Goal: Transaction & Acquisition: Purchase product/service

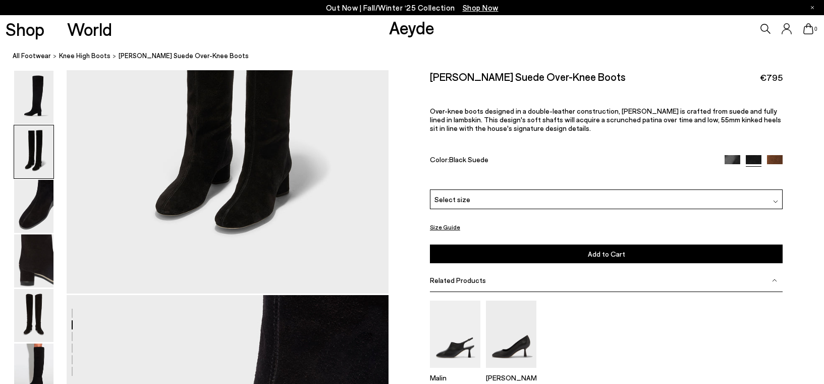
scroll to position [508, 0]
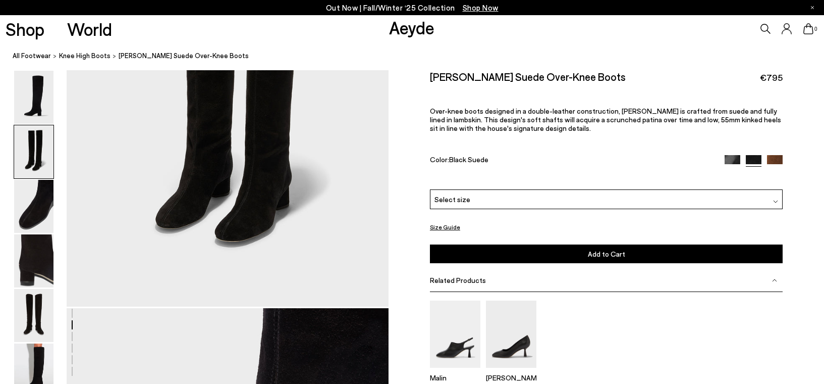
click at [777, 160] on img at bounding box center [775, 163] width 16 height 16
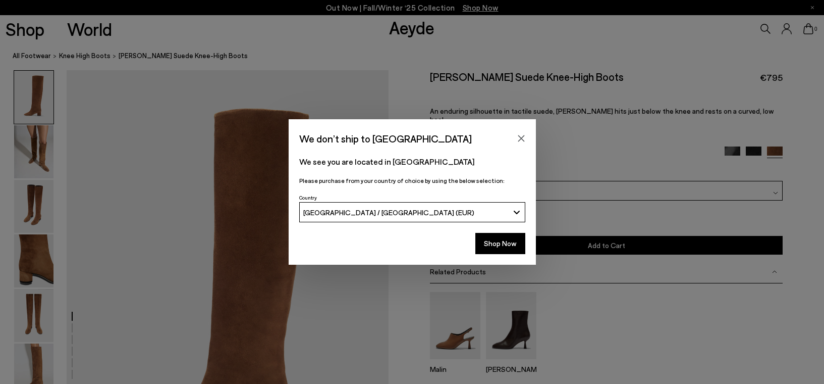
click at [517, 212] on button "[GEOGRAPHIC_DATA] / [GEOGRAPHIC_DATA] (EUR)" at bounding box center [412, 212] width 226 height 20
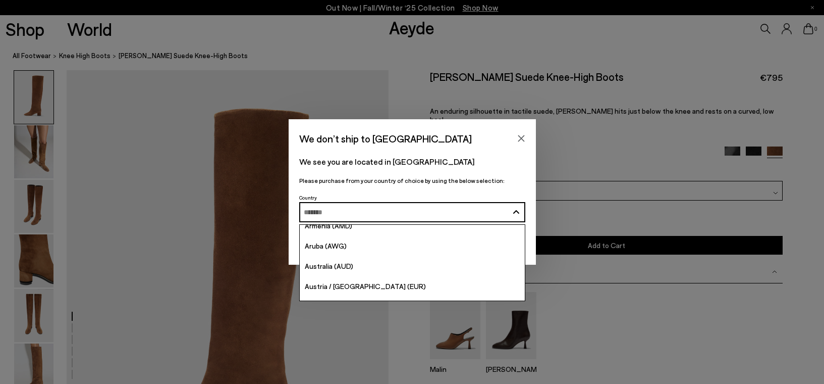
scroll to position [175, 0]
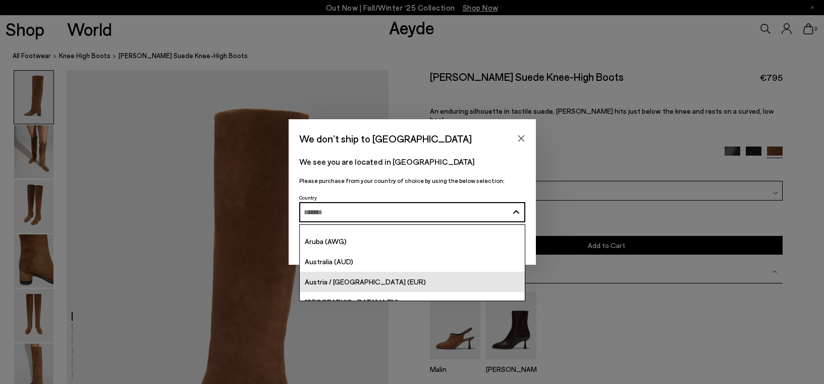
drag, startPoint x: 358, startPoint y: 285, endPoint x: 339, endPoint y: 285, distance: 19.2
drag, startPoint x: 339, startPoint y: 285, endPoint x: 318, endPoint y: 281, distance: 21.6
click at [318, 281] on span "Austria / [GEOGRAPHIC_DATA] (EUR)" at bounding box center [365, 281] width 121 height 9
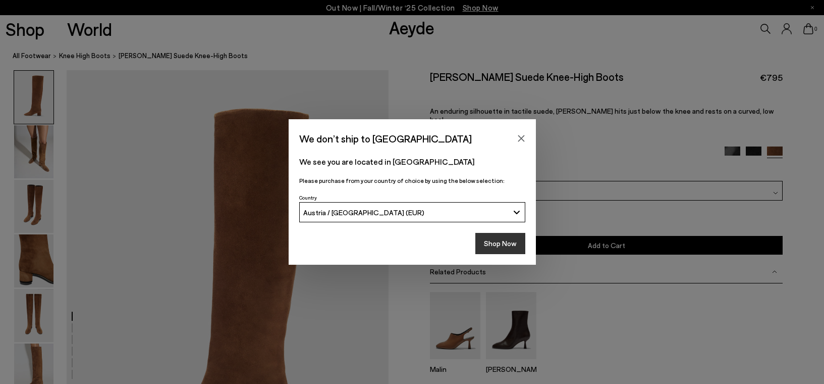
click at [490, 239] on button "Shop Now" at bounding box center [501, 243] width 50 height 21
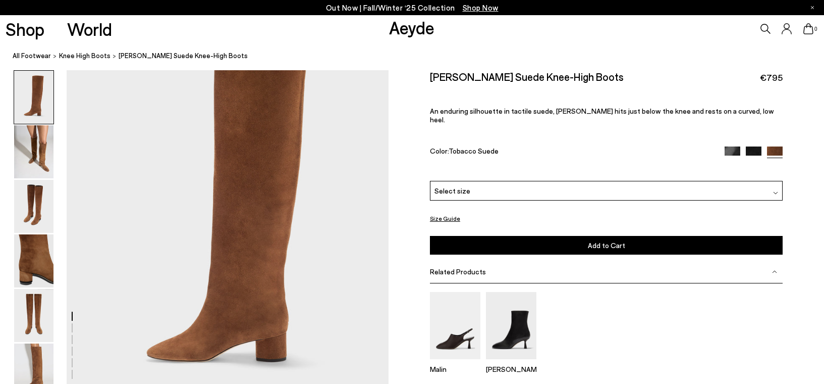
scroll to position [101, 0]
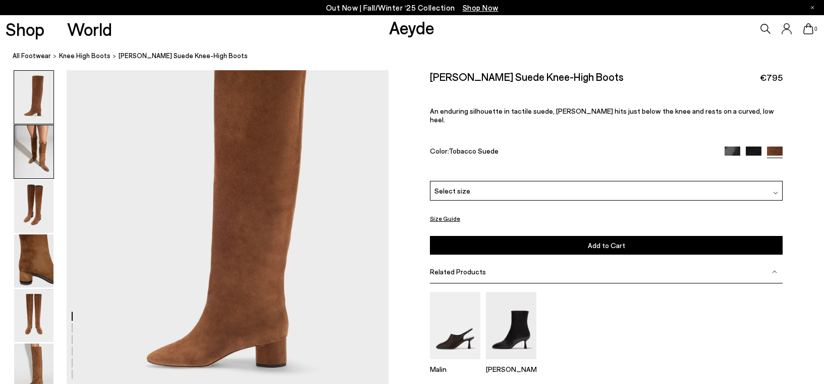
click at [29, 151] on img at bounding box center [33, 151] width 39 height 53
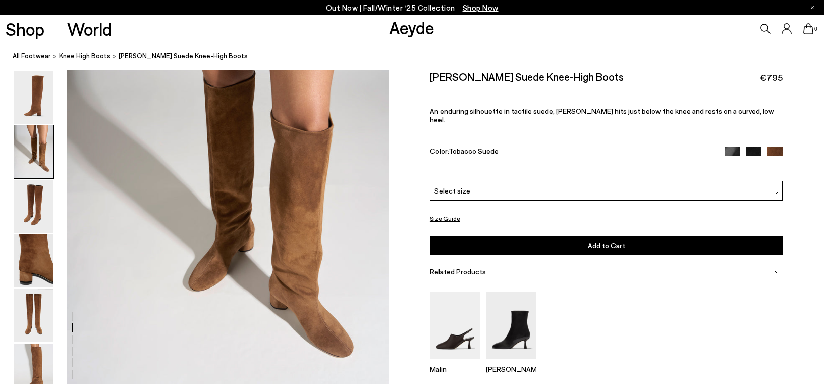
scroll to position [538, 0]
